Goal: Check status: Check status

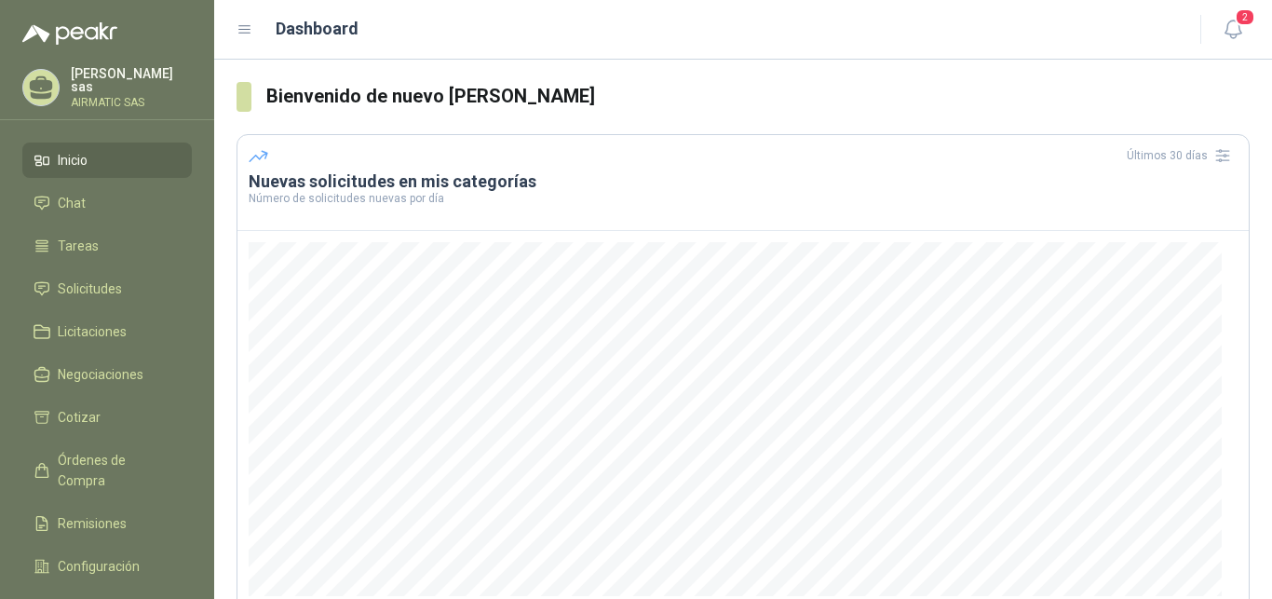
click at [124, 87] on div "Carolina García sas AIRMATIC SAS" at bounding box center [131, 87] width 121 height 41
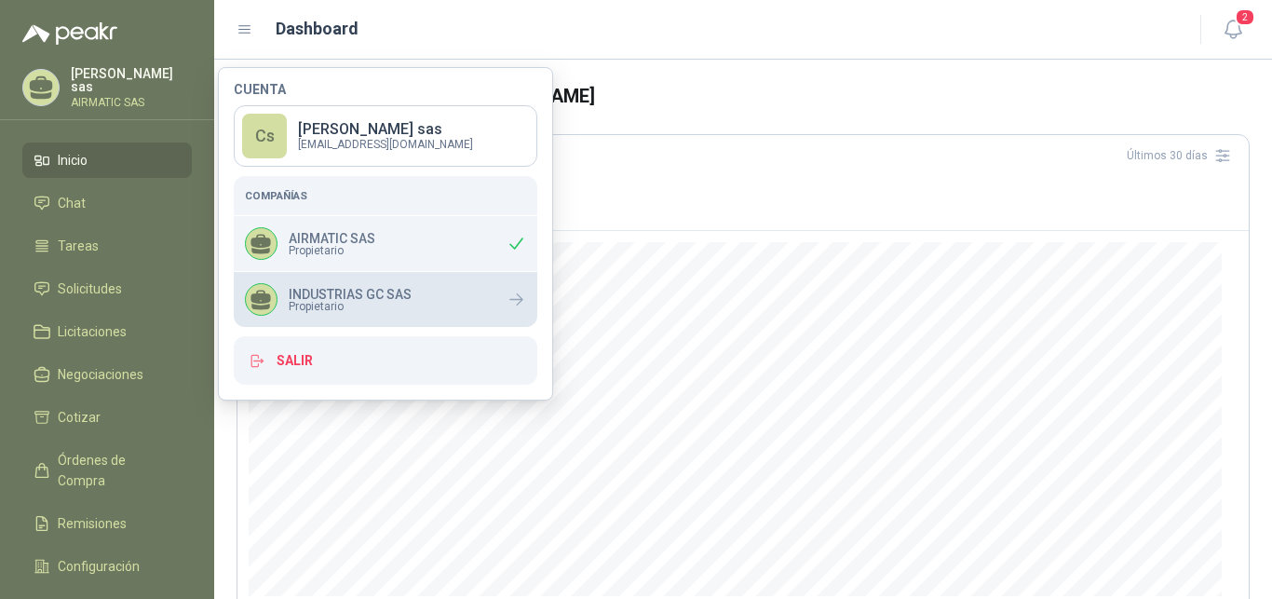
click at [333, 283] on div "INDUSTRIAS GC SAS Propietario" at bounding box center [386, 299] width 304 height 55
click at [425, 313] on div "INDUSTRIAS GC SAS Propietario" at bounding box center [386, 299] width 304 height 55
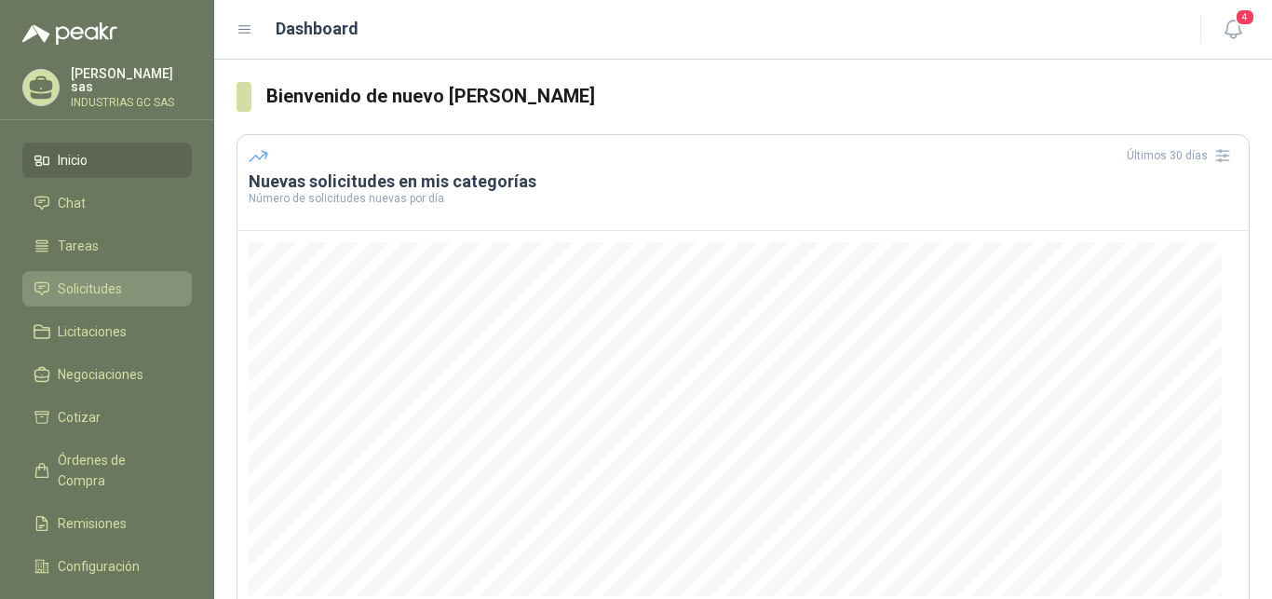
click at [111, 282] on span "Solicitudes" at bounding box center [90, 288] width 64 height 20
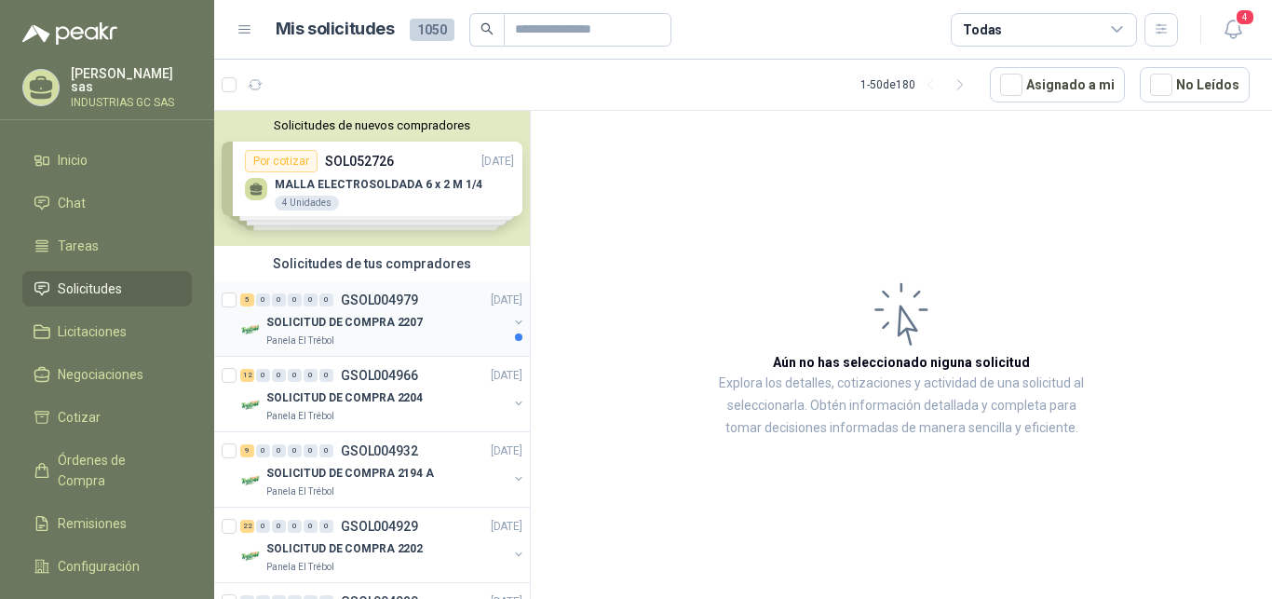
click at [357, 305] on p "GSOL004979" at bounding box center [379, 299] width 77 height 13
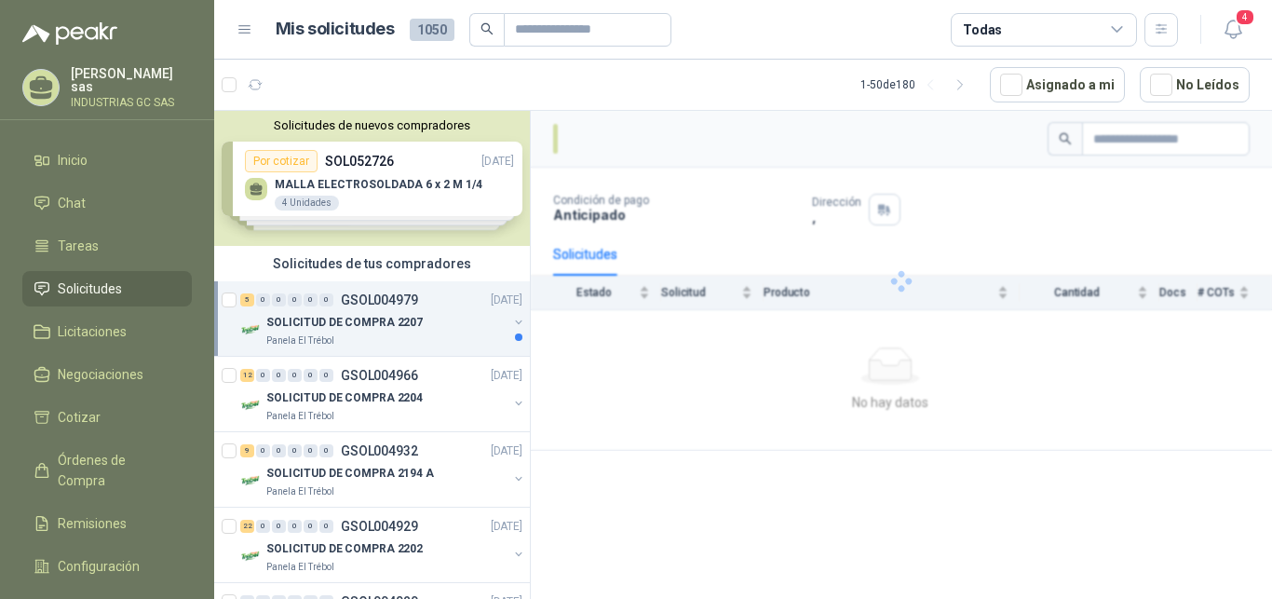
click at [357, 305] on p "GSOL004979" at bounding box center [379, 299] width 77 height 13
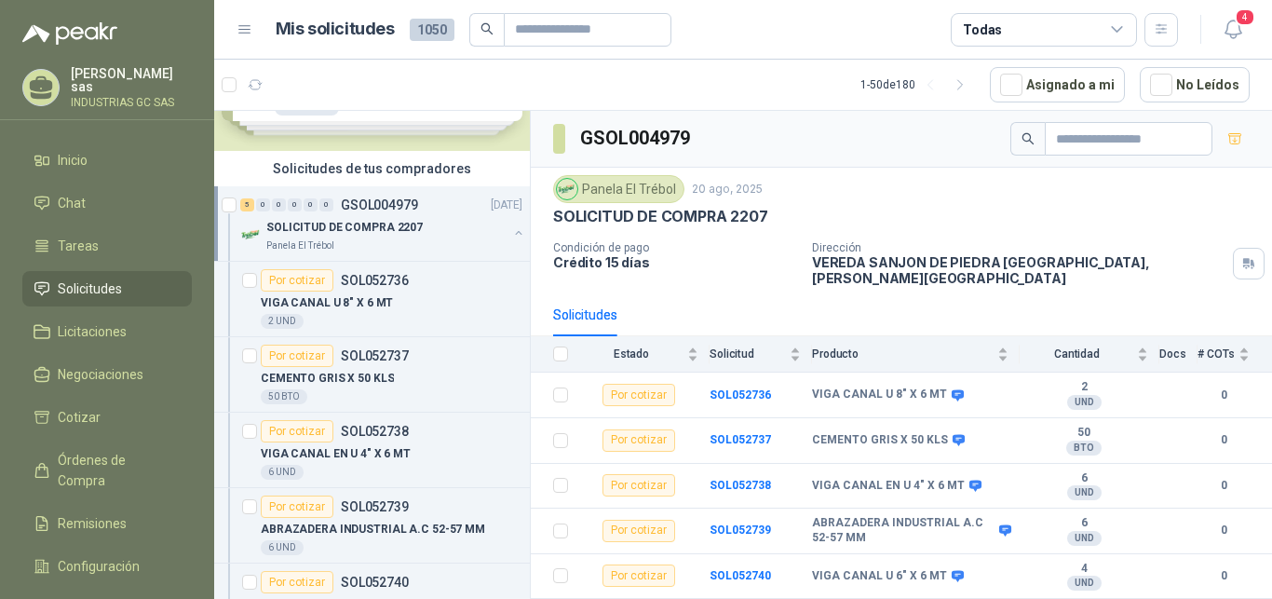
scroll to position [142, 0]
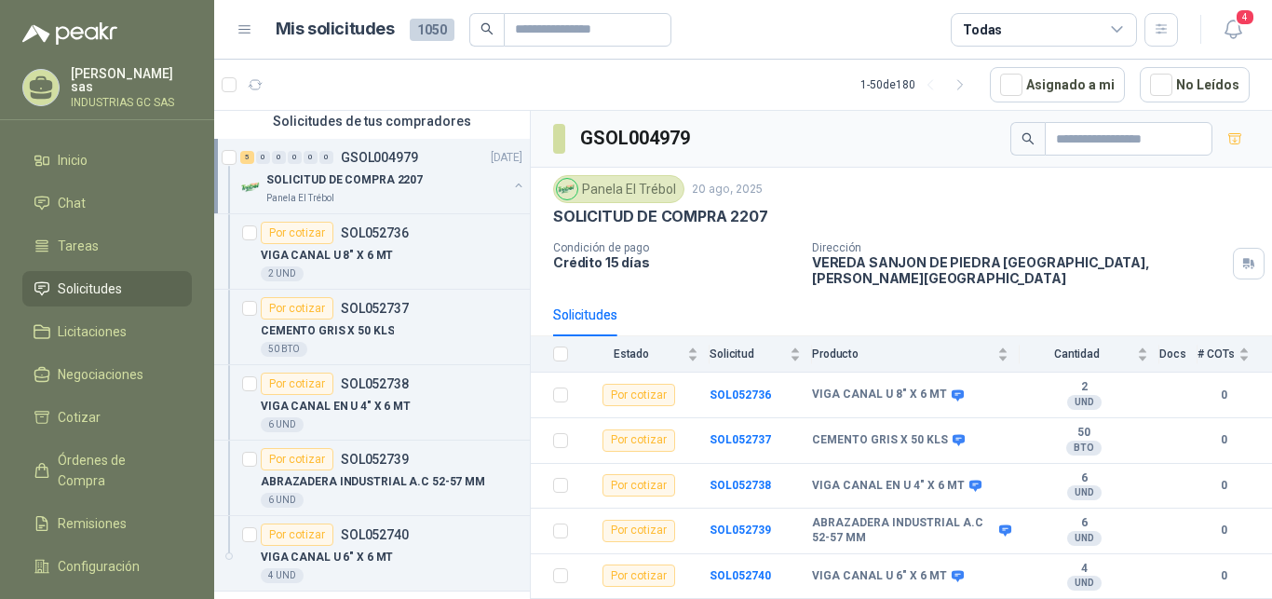
click at [1249, 223] on div "Panela El Trébol 20 ago, 2025 SOLICITUD DE COMPRA 2207 Condición de pago Crédit…" at bounding box center [901, 231] width 741 height 126
drag, startPoint x: 1271, startPoint y: 286, endPoint x: 1265, endPoint y: 527, distance: 241.2
click at [1265, 527] on div "Solicitudes Estado Solicitud Producto Cantidad Docs # COTs Por cotizar SOL05273…" at bounding box center [901, 445] width 741 height 305
click at [970, 215] on div "SOLICITUD DE COMPRA 2207" at bounding box center [901, 217] width 696 height 20
